Goal: Transaction & Acquisition: Purchase product/service

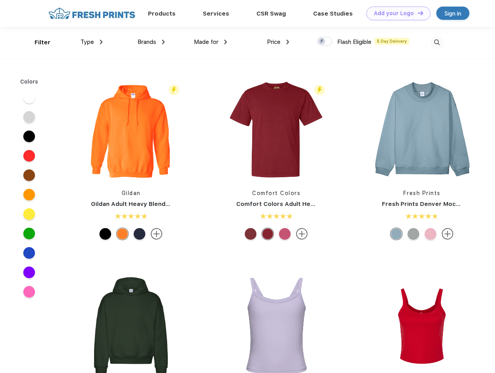
scroll to position [0, 0]
click at [395, 13] on link "Add your Logo Design Tool" at bounding box center [398, 14] width 64 height 14
click at [37, 42] on div "Filter" at bounding box center [43, 42] width 16 height 9
click at [92, 42] on span "Type" at bounding box center [87, 41] width 14 height 7
click at [151, 42] on span "Brands" at bounding box center [146, 41] width 19 height 7
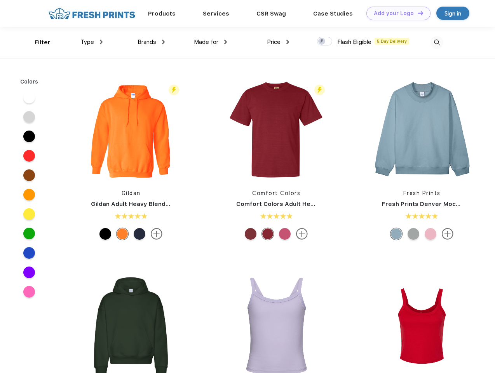
click at [210, 42] on span "Made for" at bounding box center [206, 41] width 24 height 7
click at [278, 42] on span "Price" at bounding box center [274, 41] width 14 height 7
click at [325, 42] on div at bounding box center [324, 41] width 15 height 9
click at [322, 42] on input "checkbox" at bounding box center [319, 38] width 5 height 5
click at [436, 42] on img at bounding box center [436, 42] width 13 height 13
